Goal: Navigation & Orientation: Find specific page/section

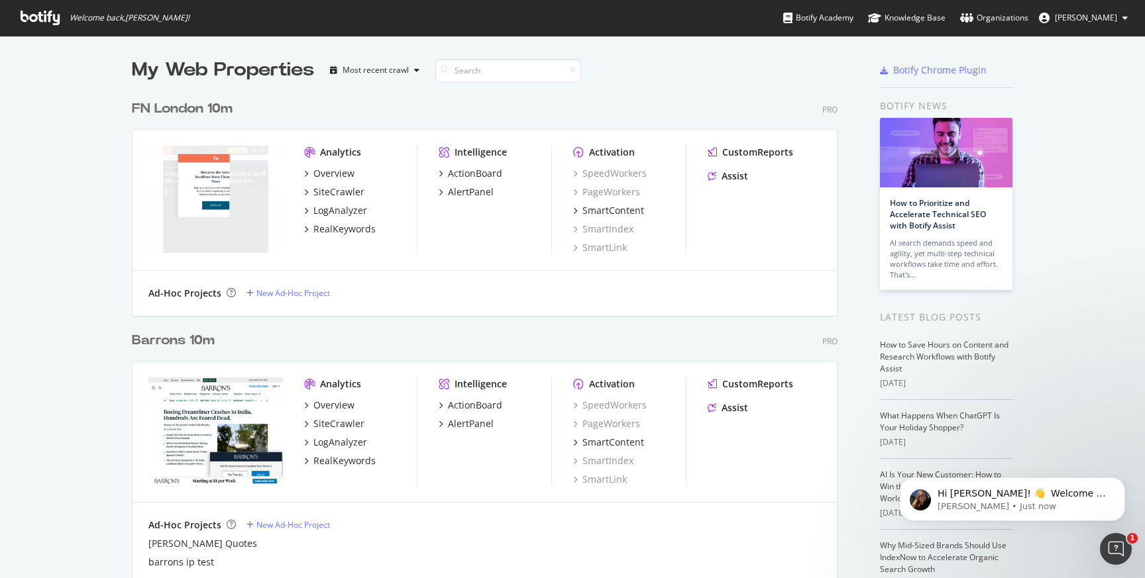
click at [178, 70] on div "My Web Properties" at bounding box center [223, 70] width 182 height 26
click at [372, 71] on div "Most recent crawl" at bounding box center [375, 70] width 66 height 8
click at [248, 67] on div "My Web Properties" at bounding box center [223, 70] width 182 height 26
